Goal: Check status: Check status

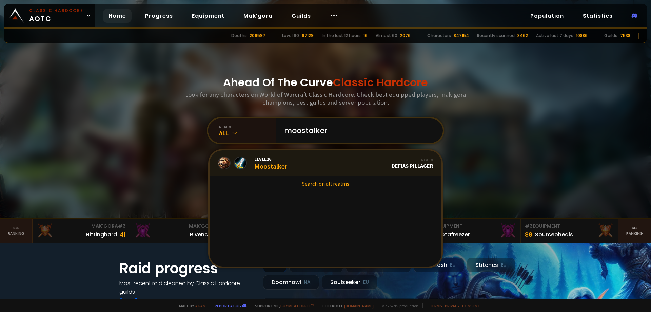
type input "moostalker"
click at [275, 165] on div "Level 26 Moostalker" at bounding box center [270, 163] width 33 height 15
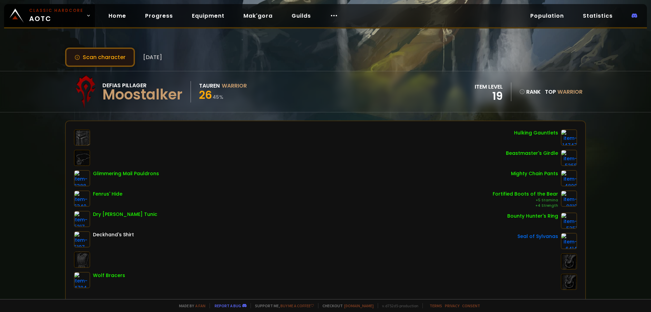
click at [106, 60] on button "Scan character" at bounding box center [100, 56] width 70 height 19
click at [115, 56] on button "Scan character" at bounding box center [100, 56] width 70 height 19
